Goal: Task Accomplishment & Management: Complete application form

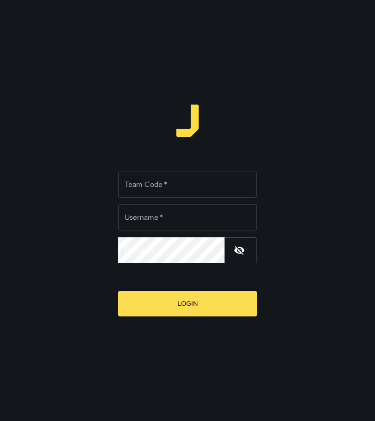
type input "*********"
click at [160, 185] on input "Team Code   *" at bounding box center [187, 185] width 139 height 26
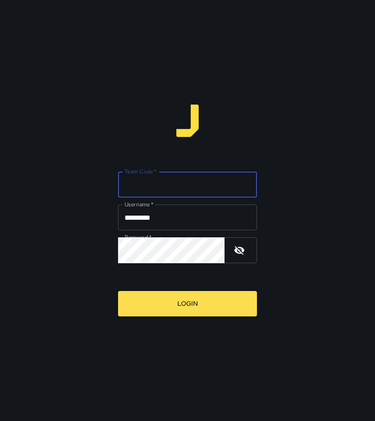
type input "****"
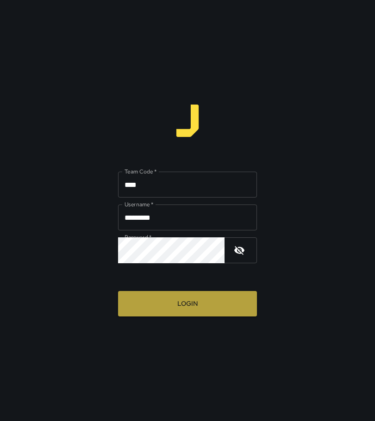
click at [182, 311] on button "Login" at bounding box center [187, 303] width 139 height 25
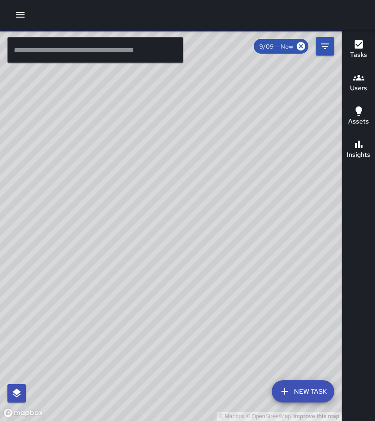
click at [16, 14] on icon "button" at bounding box center [20, 14] width 11 height 11
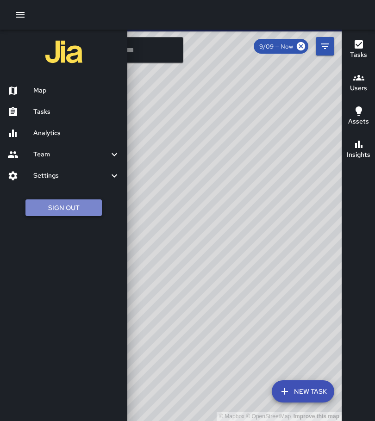
click at [76, 207] on button "Sign Out" at bounding box center [63, 208] width 76 height 17
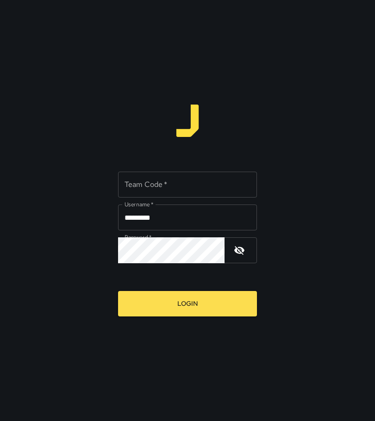
click at [169, 219] on input "*********" at bounding box center [187, 218] width 139 height 26
type input "**********"
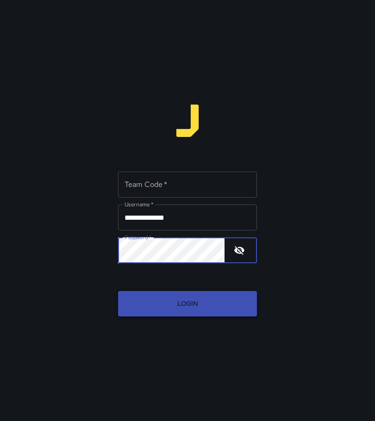
click at [179, 313] on button "Login" at bounding box center [187, 303] width 139 height 25
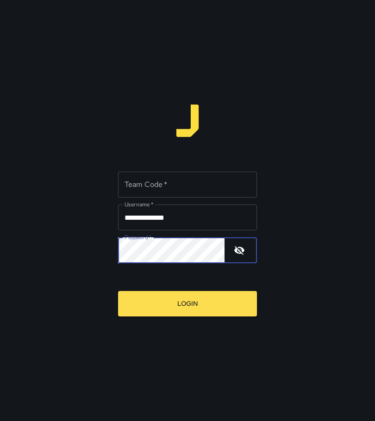
click at [233, 250] on button "button" at bounding box center [239, 250] width 22 height 22
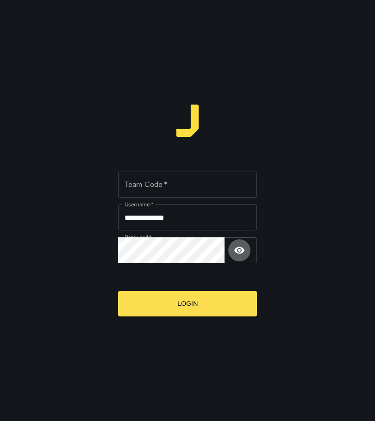
click at [232, 251] on button "button" at bounding box center [239, 250] width 22 height 22
click at [170, 192] on input "Team Code   *" at bounding box center [187, 185] width 139 height 26
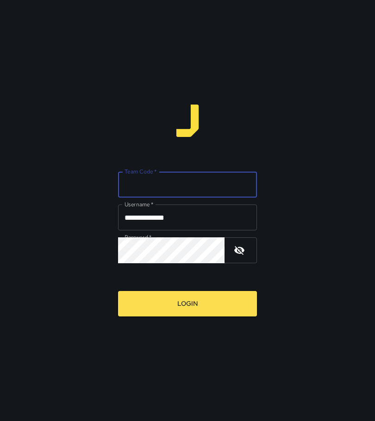
type input "****"
click at [189, 302] on button "Login" at bounding box center [187, 303] width 139 height 25
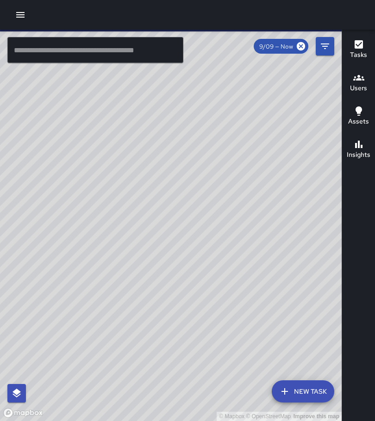
click at [29, 17] on button "button" at bounding box center [20, 15] width 19 height 19
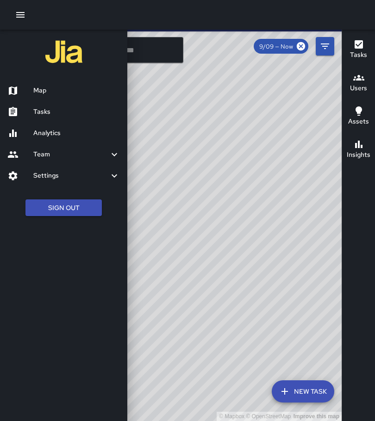
click at [49, 112] on h6 "Tasks" at bounding box center [76, 112] width 87 height 10
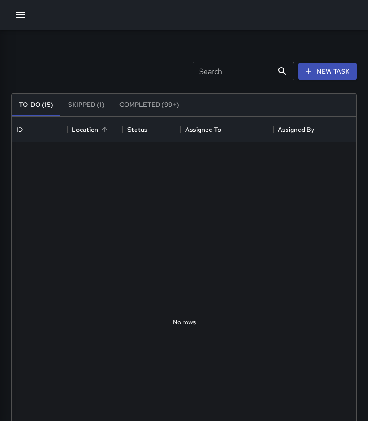
scroll to position [385, 338]
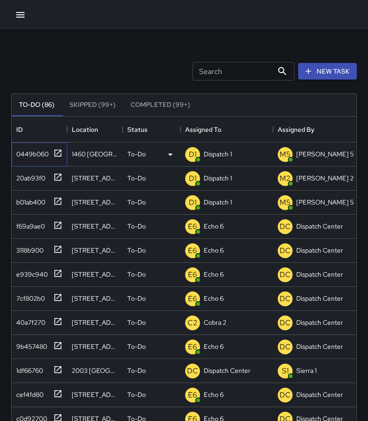
click at [60, 155] on icon at bounding box center [57, 153] width 9 height 9
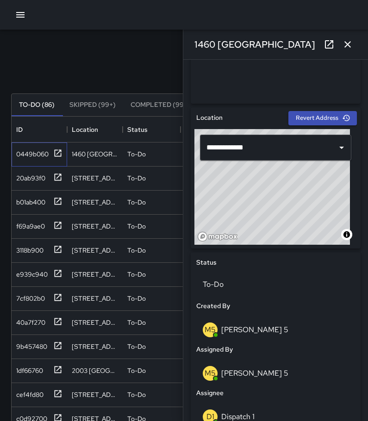
scroll to position [278, 0]
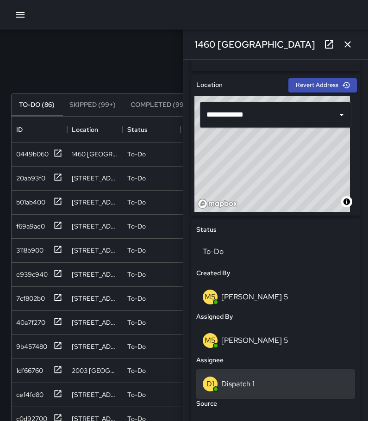
click at [255, 383] on div "D1 Dispatch 1" at bounding box center [276, 384] width 146 height 15
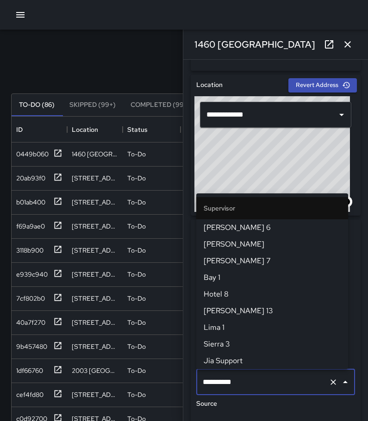
scroll to position [617, 0]
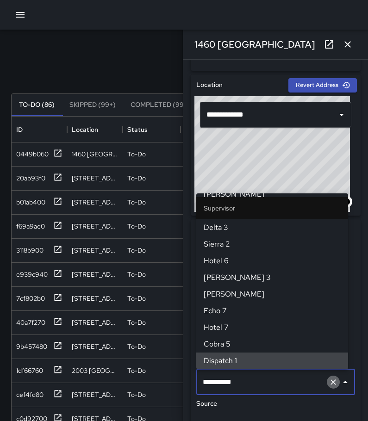
click at [329, 387] on icon "Clear" at bounding box center [333, 382] width 9 height 9
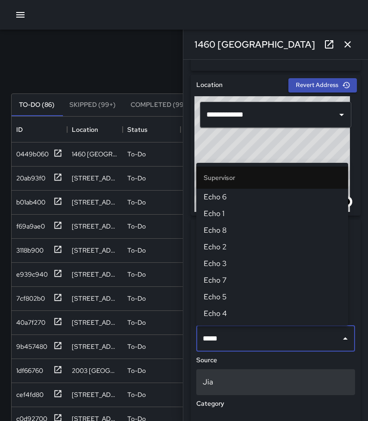
type input "******"
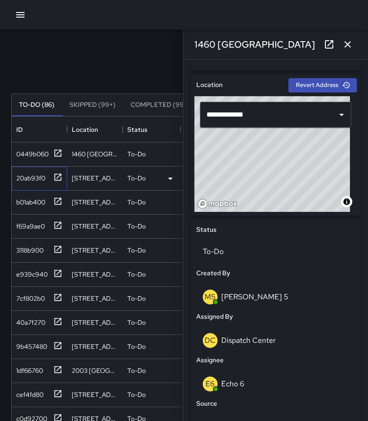
click at [57, 176] on icon at bounding box center [57, 177] width 9 height 9
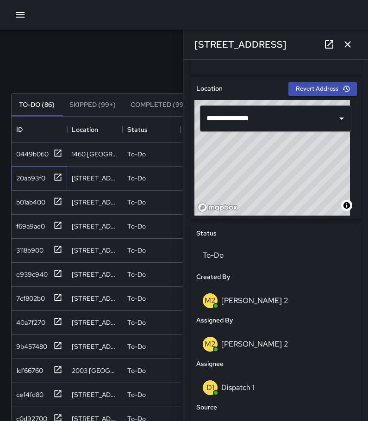
scroll to position [324, 0]
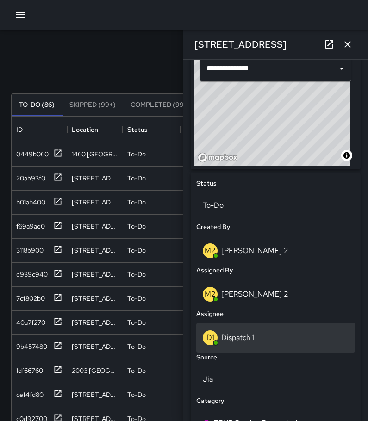
click at [265, 346] on div "D1 Dispatch 1" at bounding box center [275, 338] width 159 height 30
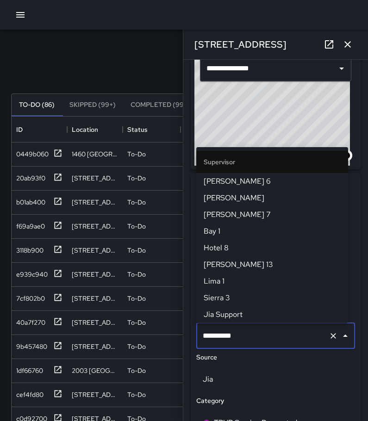
scroll to position [617, 0]
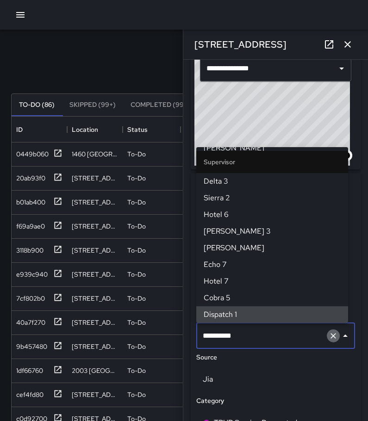
click at [329, 339] on icon "Clear" at bounding box center [333, 336] width 9 height 9
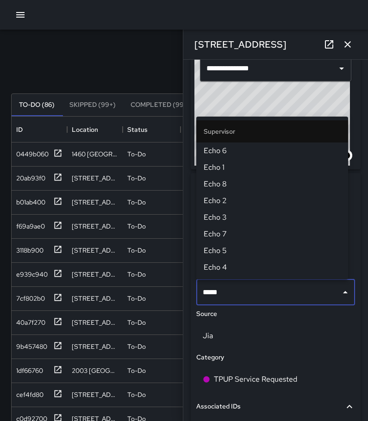
type input "******"
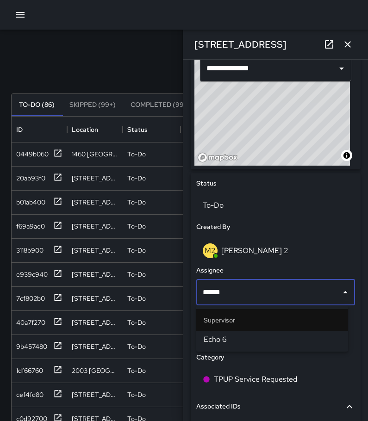
click at [321, 340] on span "Echo 6" at bounding box center [272, 339] width 137 height 11
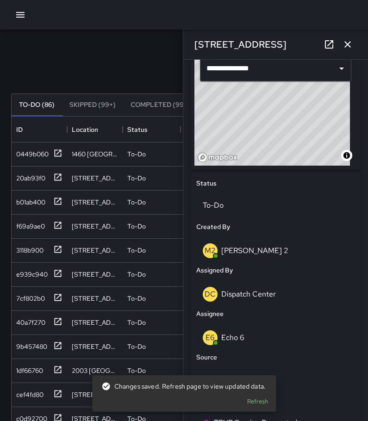
click at [349, 38] on button "button" at bounding box center [348, 44] width 19 height 19
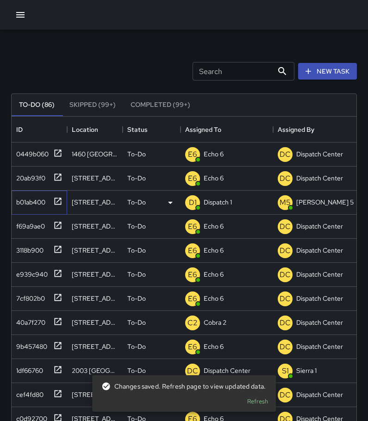
click at [54, 202] on icon at bounding box center [57, 201] width 9 height 9
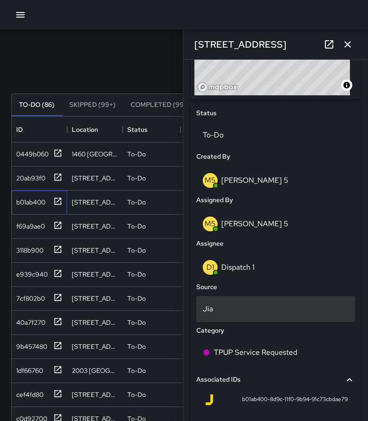
scroll to position [417, 0]
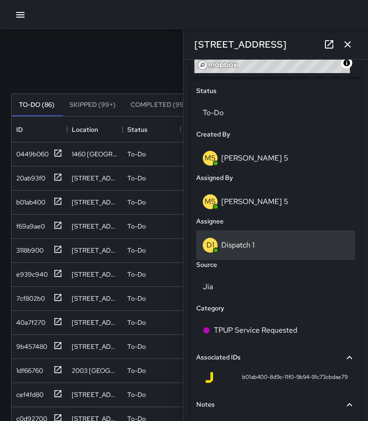
click at [247, 251] on div "D1 Dispatch 1" at bounding box center [276, 245] width 146 height 15
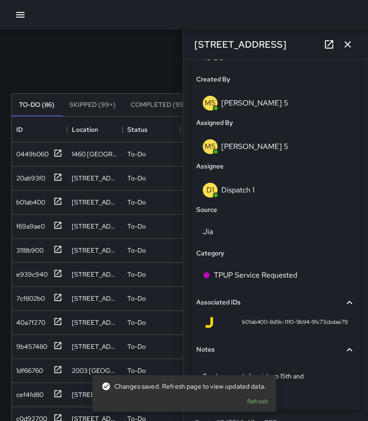
scroll to position [480, 0]
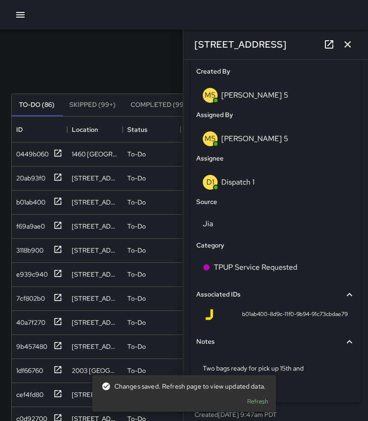
click at [278, 195] on div "Source" at bounding box center [276, 202] width 163 height 14
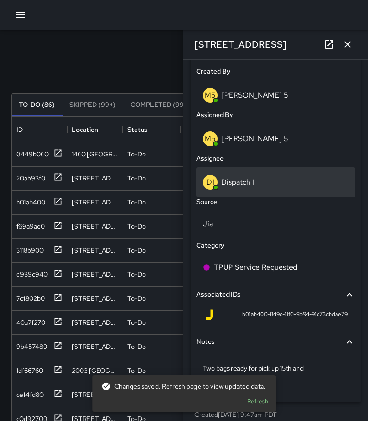
click at [275, 178] on div "D1 Dispatch 1" at bounding box center [276, 182] width 146 height 15
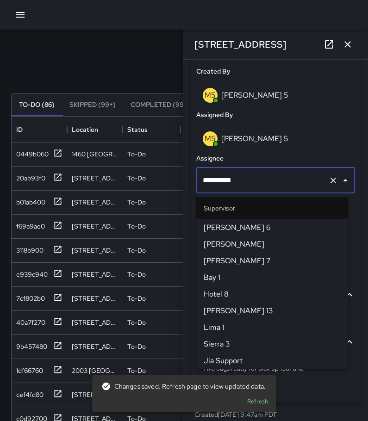
scroll to position [617, 0]
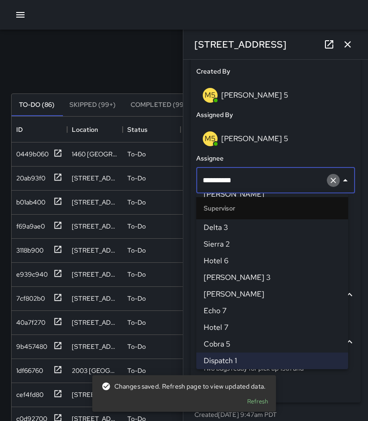
click at [329, 178] on icon "Clear" at bounding box center [333, 180] width 9 height 9
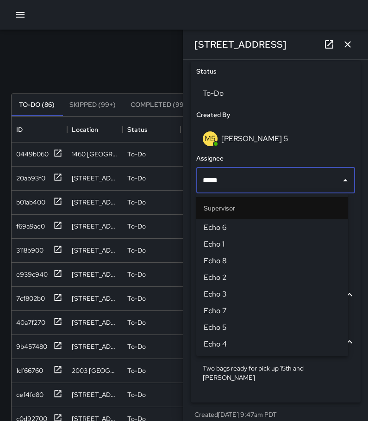
type input "******"
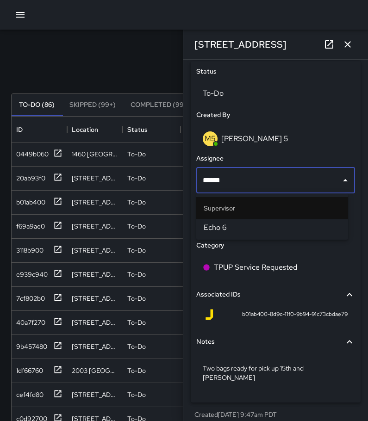
click at [304, 230] on span "Echo 6" at bounding box center [272, 227] width 137 height 11
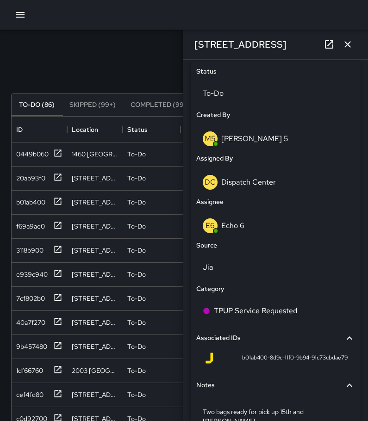
click at [348, 45] on icon "button" at bounding box center [348, 44] width 6 height 6
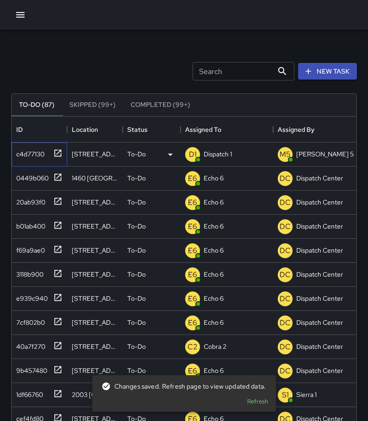
click at [59, 152] on icon at bounding box center [58, 153] width 7 height 7
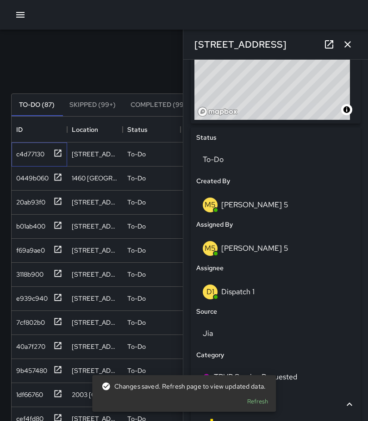
scroll to position [371, 0]
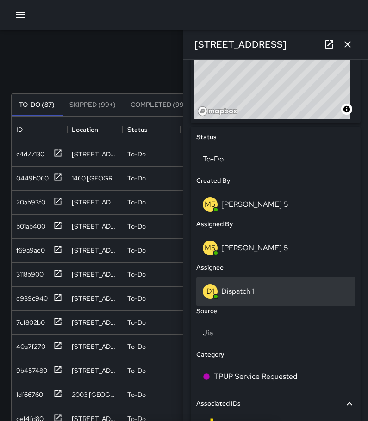
click at [251, 297] on div "D1 Dispatch 1" at bounding box center [276, 291] width 146 height 15
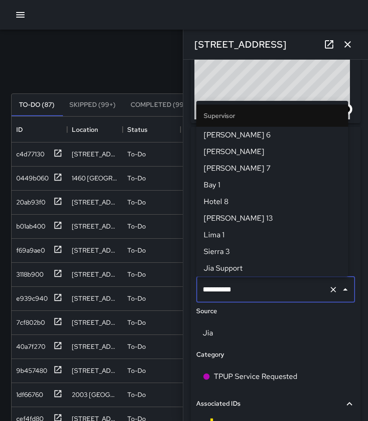
scroll to position [617, 0]
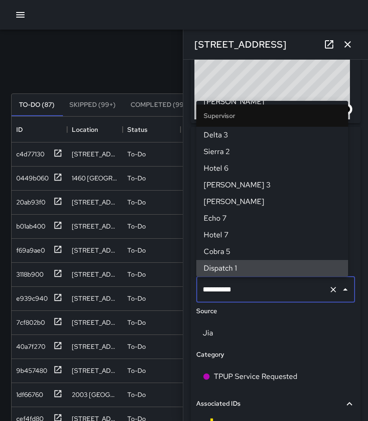
click at [329, 291] on icon "Clear" at bounding box center [333, 289] width 9 height 9
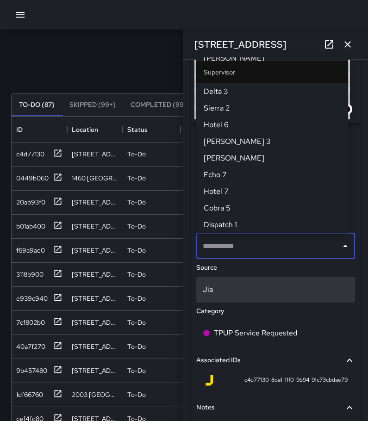
scroll to position [0, 0]
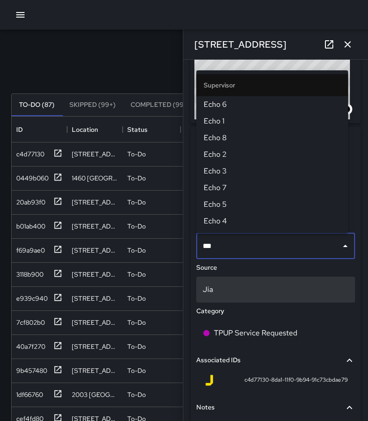
type input "****"
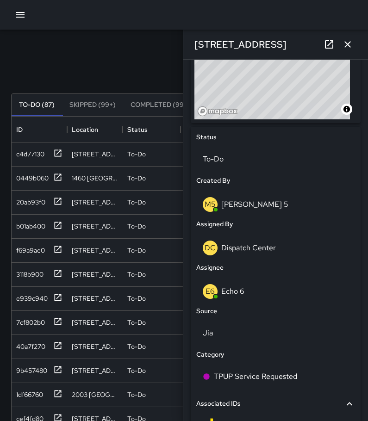
click at [345, 41] on icon "button" at bounding box center [347, 44] width 11 height 11
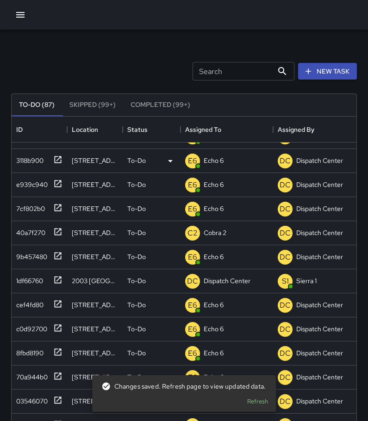
scroll to position [139, 0]
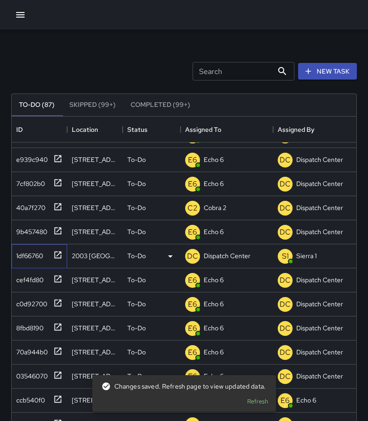
click at [35, 254] on div "1df66760" at bounding box center [28, 254] width 31 height 13
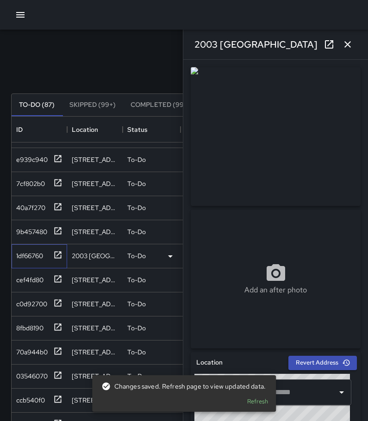
type input "**********"
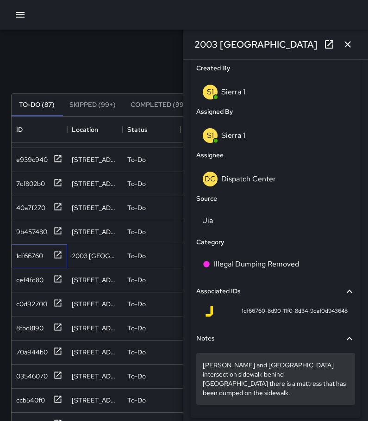
scroll to position [508, 0]
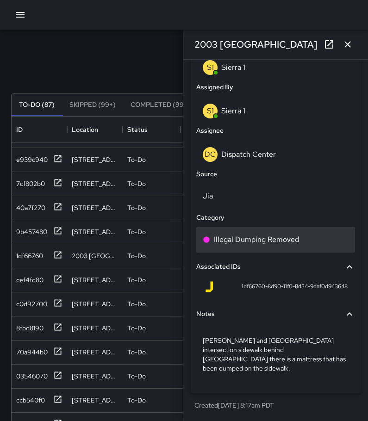
click at [266, 241] on p "Illegal Dumping Removed" at bounding box center [256, 239] width 85 height 11
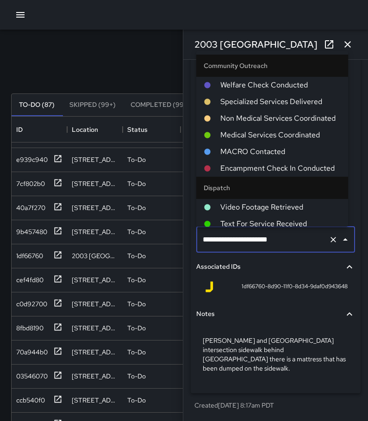
scroll to position [561, 0]
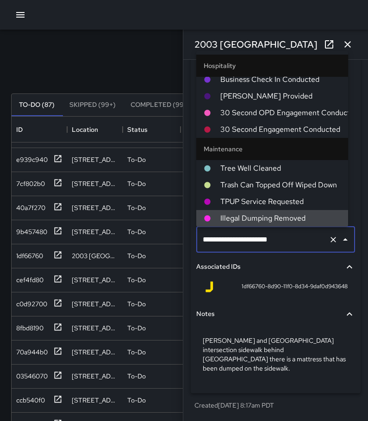
click at [329, 239] on icon "Clear" at bounding box center [333, 239] width 9 height 9
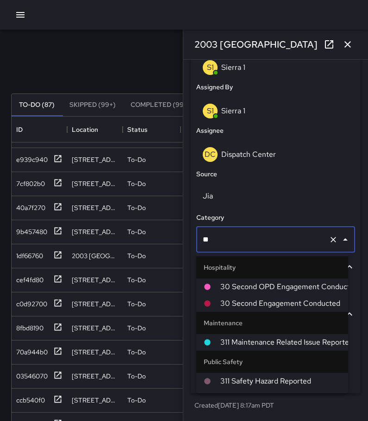
type input "***"
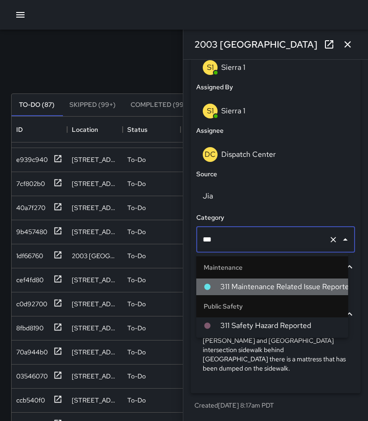
click at [289, 289] on span "311 Maintenance Related Issue Reported" at bounding box center [280, 287] width 120 height 11
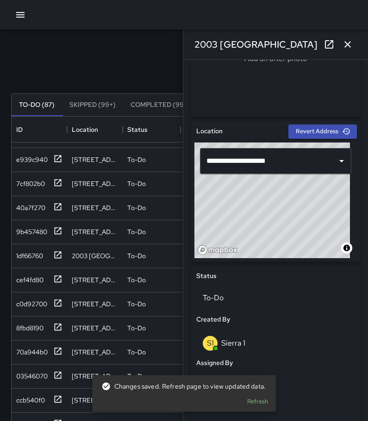
scroll to position [508, 0]
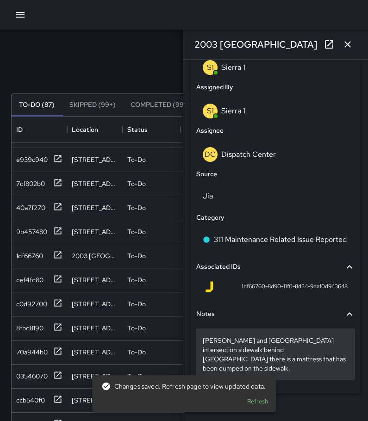
click at [206, 339] on p "[PERSON_NAME] and [GEOGRAPHIC_DATA] intersection sidewalk behind [GEOGRAPHIC_DA…" at bounding box center [276, 354] width 146 height 37
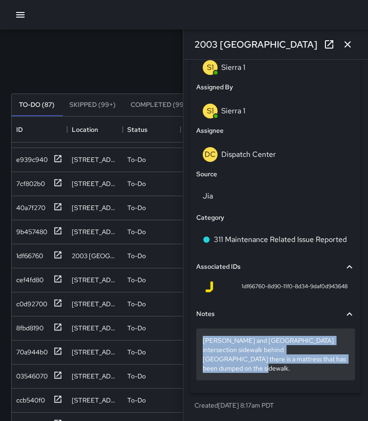
drag, startPoint x: 202, startPoint y: 357, endPoint x: 246, endPoint y: 365, distance: 44.8
copy p "[PERSON_NAME] and [GEOGRAPHIC_DATA] intersection sidewalk behind [GEOGRAPHIC_DA…"
click at [238, 370] on p "[PERSON_NAME] and [GEOGRAPHIC_DATA] intersection sidewalk behind [GEOGRAPHIC_DA…" at bounding box center [276, 354] width 146 height 37
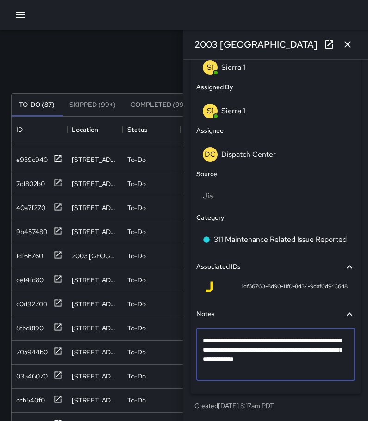
scroll to position [490, 0]
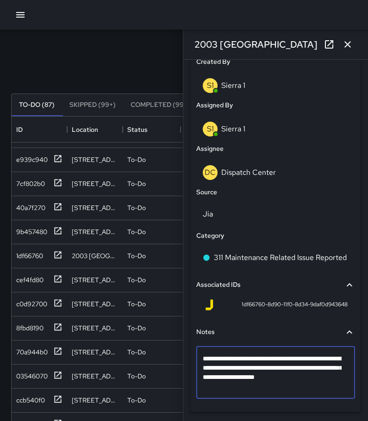
type textarea "**********"
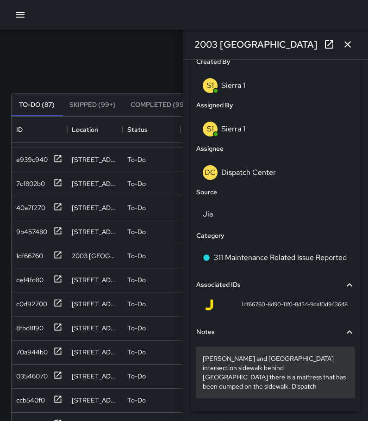
click at [263, 390] on p "[PERSON_NAME] and [GEOGRAPHIC_DATA] intersection sidewalk behind [GEOGRAPHIC_DA…" at bounding box center [276, 372] width 146 height 37
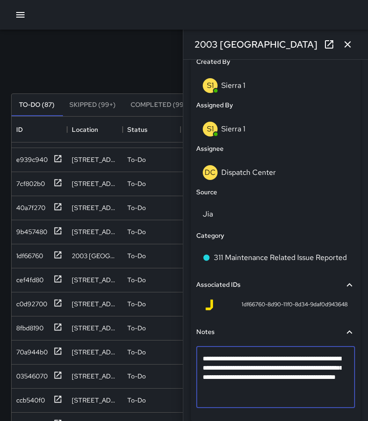
type textarea "**********"
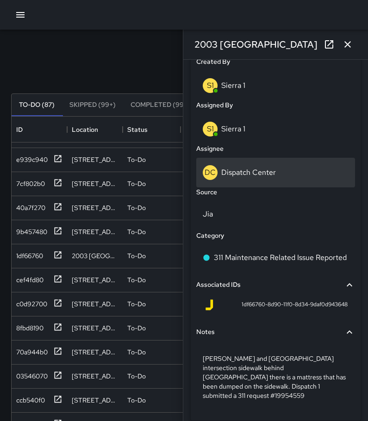
click at [258, 168] on p "Dispatch Center" at bounding box center [248, 173] width 55 height 10
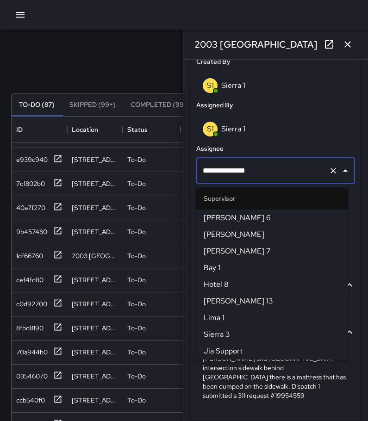
scroll to position [950, 0]
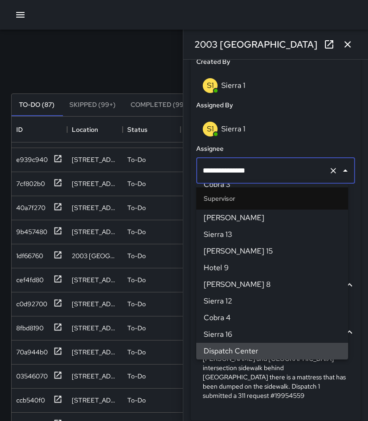
drag, startPoint x: 295, startPoint y: 173, endPoint x: 233, endPoint y: 172, distance: 61.6
click at [233, 172] on input "**********" at bounding box center [263, 171] width 125 height 18
type input "********"
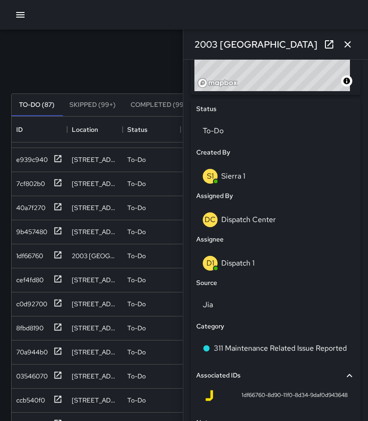
scroll to position [397, 0]
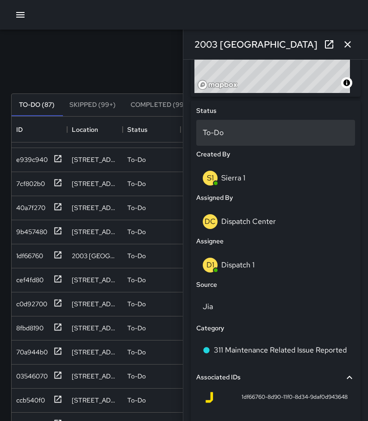
click at [233, 132] on p "To-Do" at bounding box center [276, 132] width 146 height 11
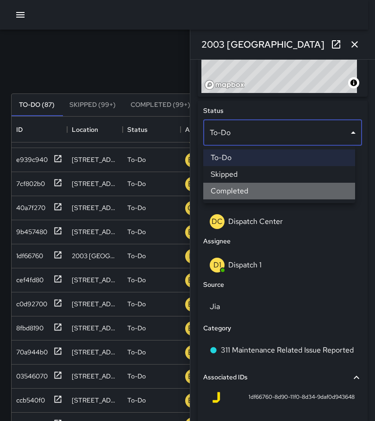
click at [243, 186] on li "Completed" at bounding box center [279, 191] width 152 height 17
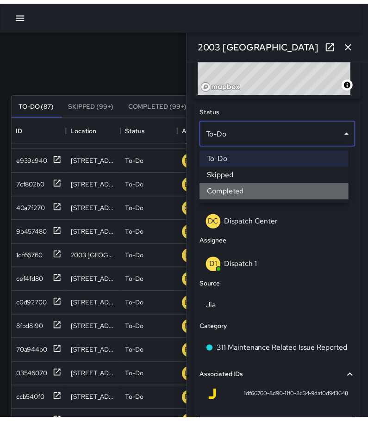
scroll to position [7, 7]
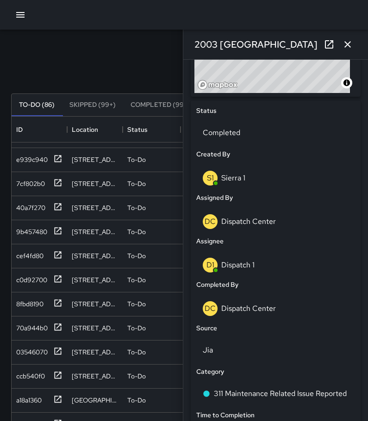
click at [353, 46] on button "button" at bounding box center [348, 44] width 19 height 19
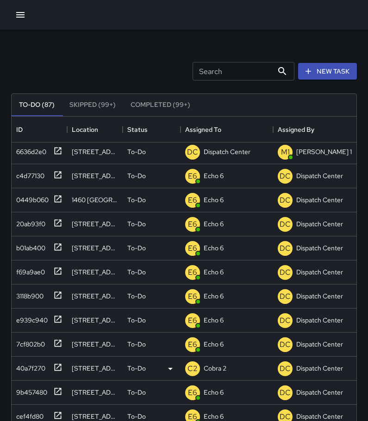
scroll to position [0, 0]
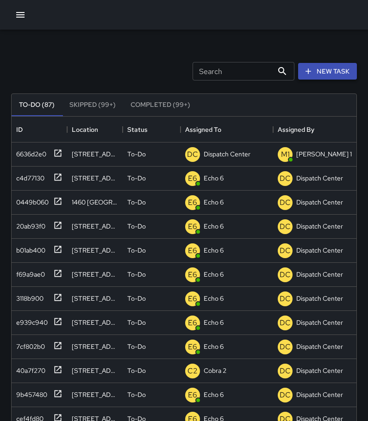
click at [311, 71] on icon "button" at bounding box center [308, 71] width 9 height 9
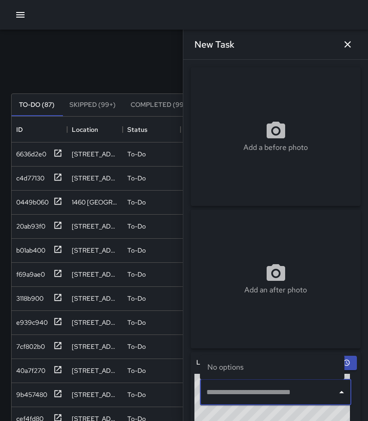
click at [277, 390] on input "text" at bounding box center [268, 393] width 129 height 18
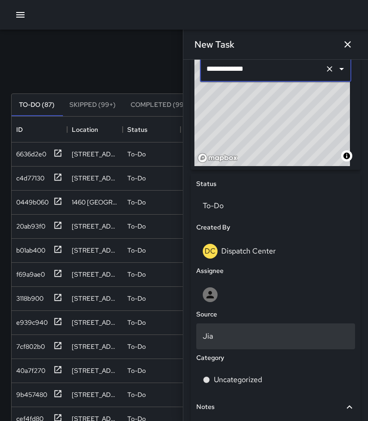
scroll to position [324, 0]
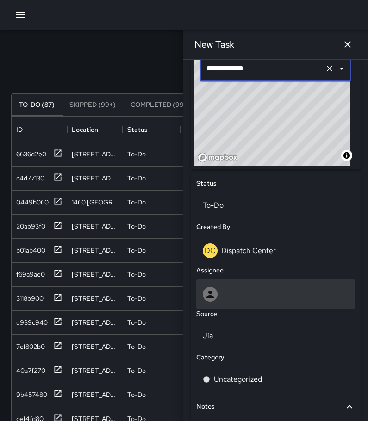
type input "**********"
click at [247, 303] on div at bounding box center [275, 295] width 159 height 30
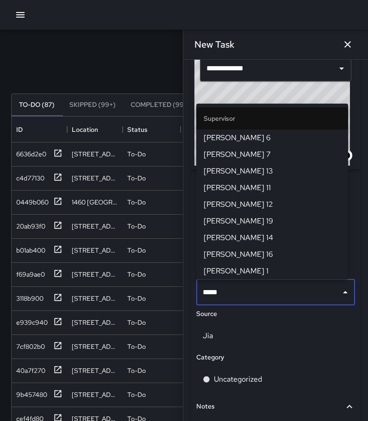
type input "******"
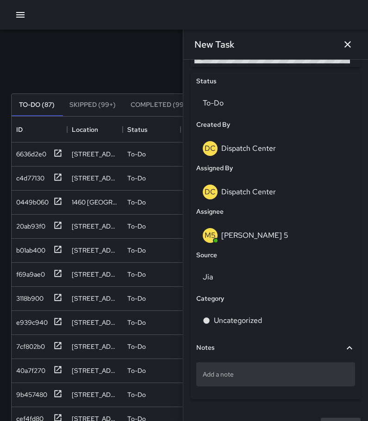
scroll to position [447, 0]
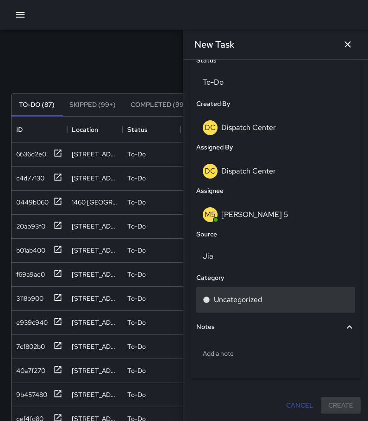
click at [241, 299] on p "Uncategorized" at bounding box center [238, 300] width 48 height 11
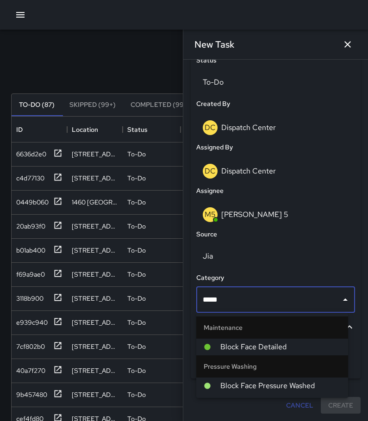
type input "*****"
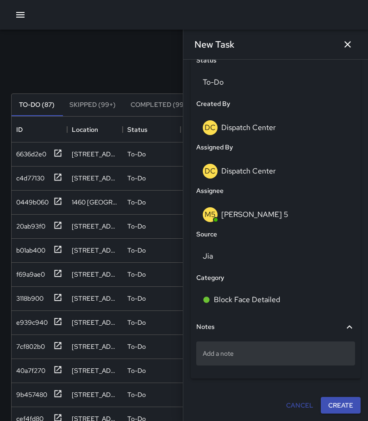
click at [241, 352] on p "Add a note" at bounding box center [276, 353] width 146 height 9
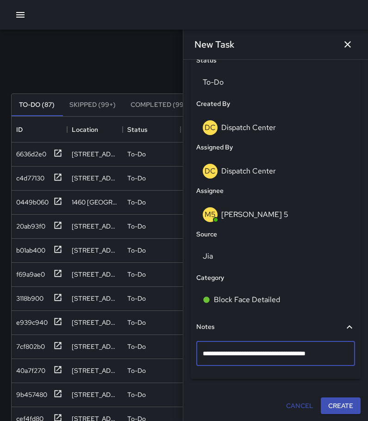
type textarea "**********"
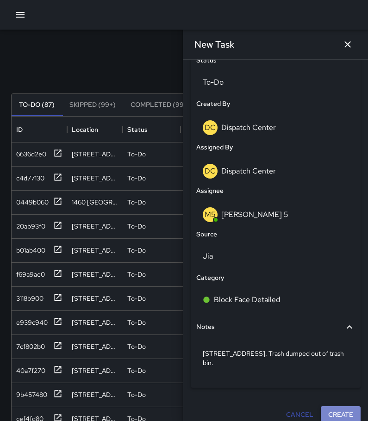
click at [325, 412] on button "Create" at bounding box center [341, 415] width 40 height 17
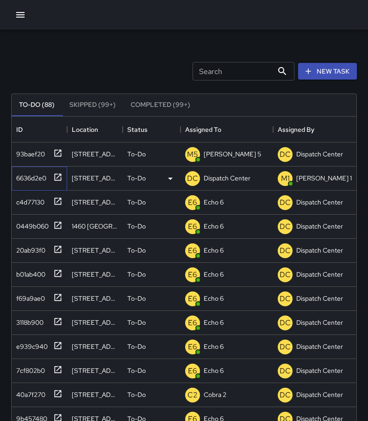
click at [57, 176] on icon at bounding box center [57, 177] width 9 height 9
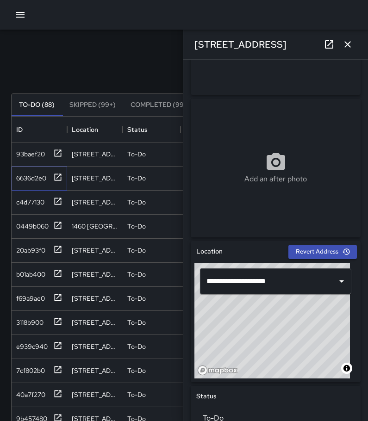
scroll to position [324, 0]
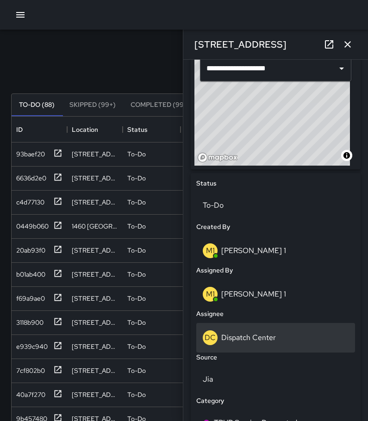
click at [235, 338] on p "Dispatch Center" at bounding box center [248, 338] width 55 height 10
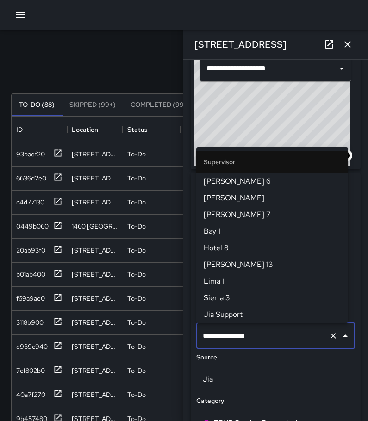
scroll to position [950, 0]
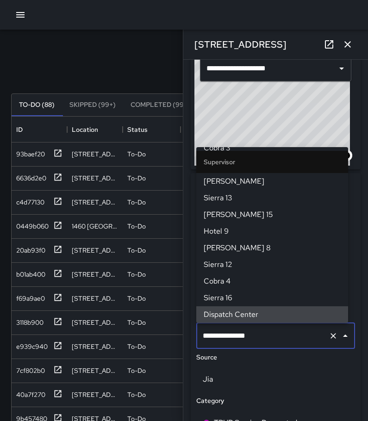
click at [329, 339] on icon "Clear" at bounding box center [333, 336] width 9 height 9
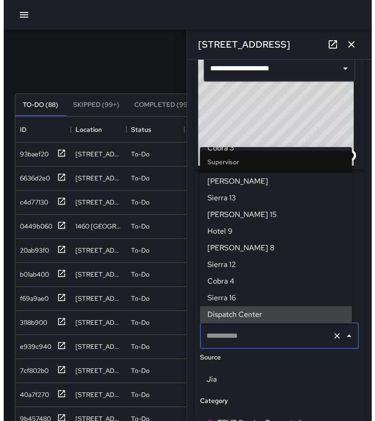
scroll to position [0, 0]
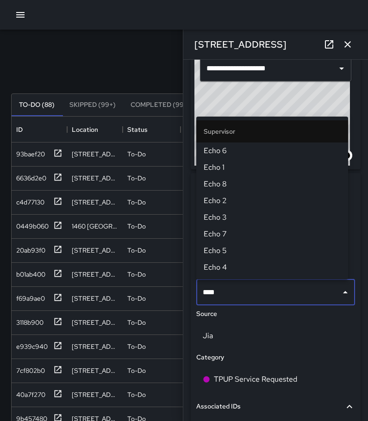
type input "****"
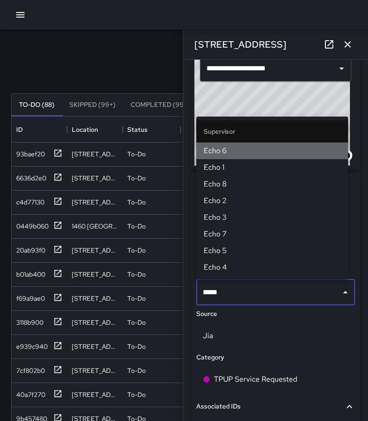
click at [240, 156] on span "Echo 6" at bounding box center [272, 150] width 137 height 11
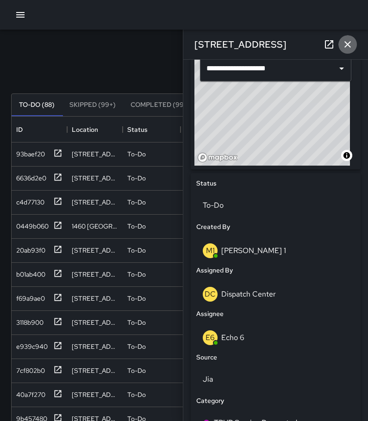
click at [352, 39] on icon "button" at bounding box center [347, 44] width 11 height 11
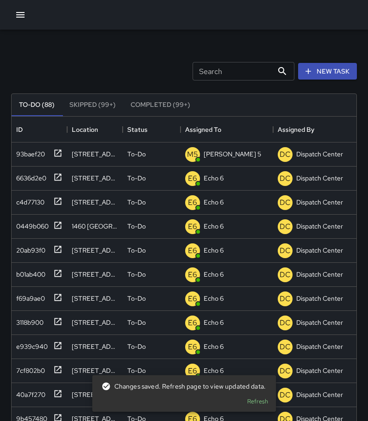
click at [24, 15] on icon "button" at bounding box center [20, 15] width 8 height 6
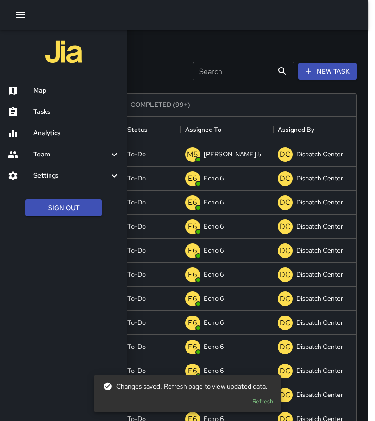
click at [38, 91] on h6 "Map" at bounding box center [76, 91] width 87 height 10
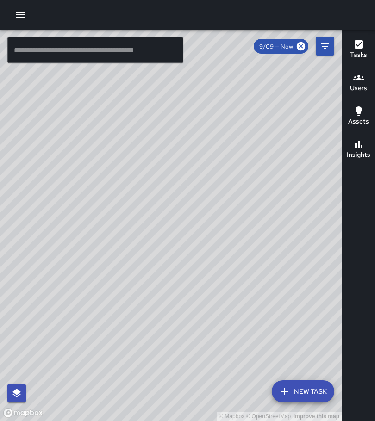
drag, startPoint x: 217, startPoint y: 143, endPoint x: 185, endPoint y: 351, distance: 210.4
click at [185, 351] on div "© Mapbox © OpenStreetMap Improve this map" at bounding box center [171, 226] width 342 height 392
